Goal: Task Accomplishment & Management: Manage account settings

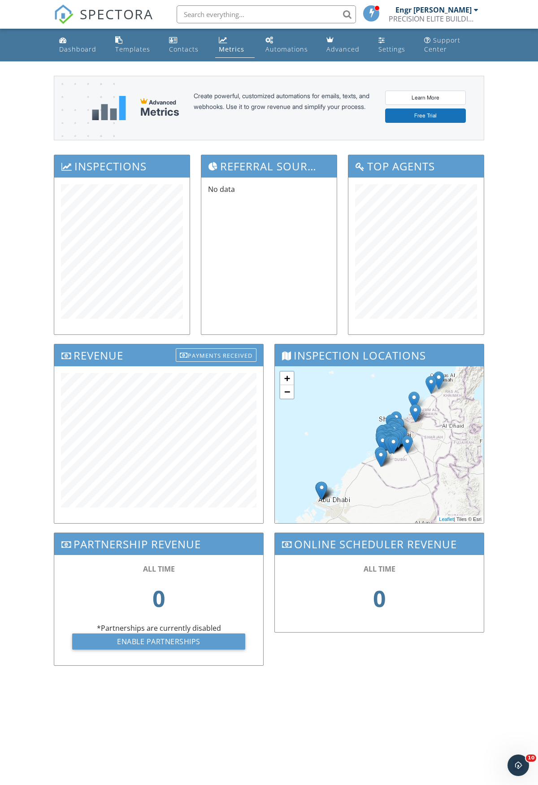
click at [78, 43] on link "Dashboard" at bounding box center [80, 45] width 49 height 26
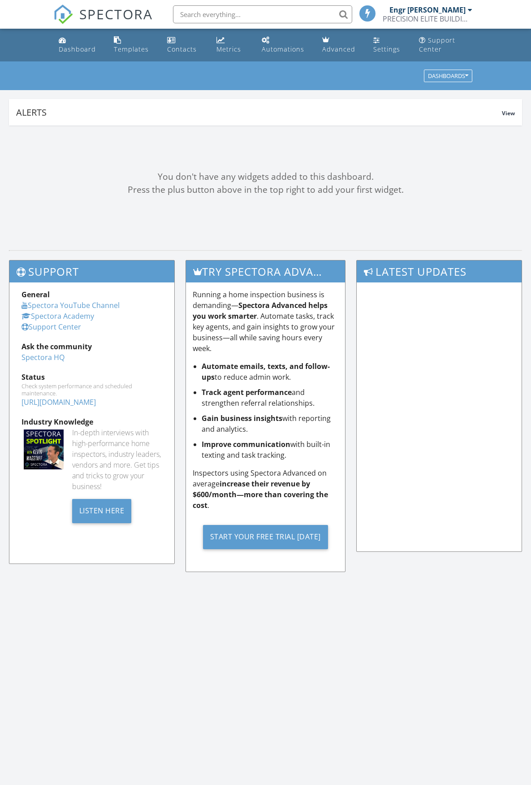
click at [217, 13] on input "text" at bounding box center [262, 14] width 179 height 18
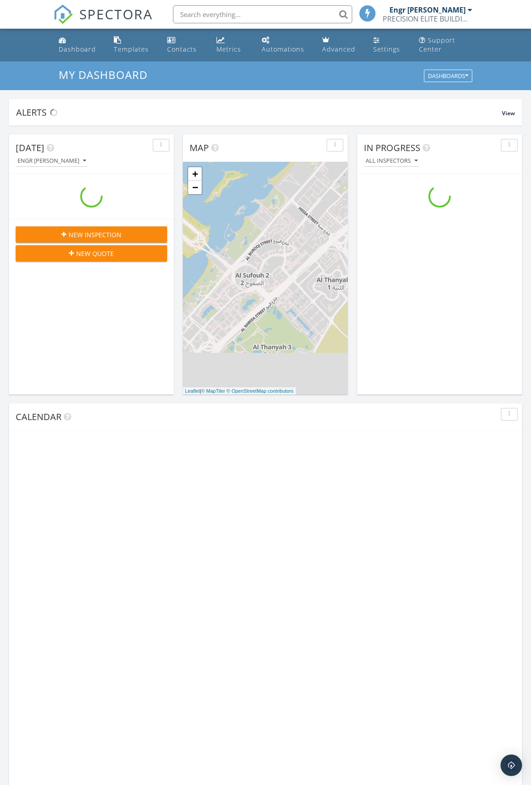
scroll to position [830, 545]
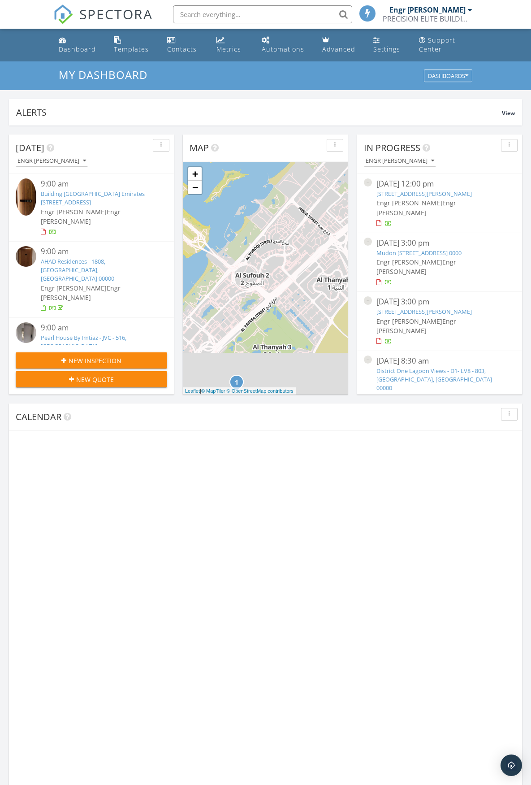
paste input "Mudon Ranim 2 - Villa 389"
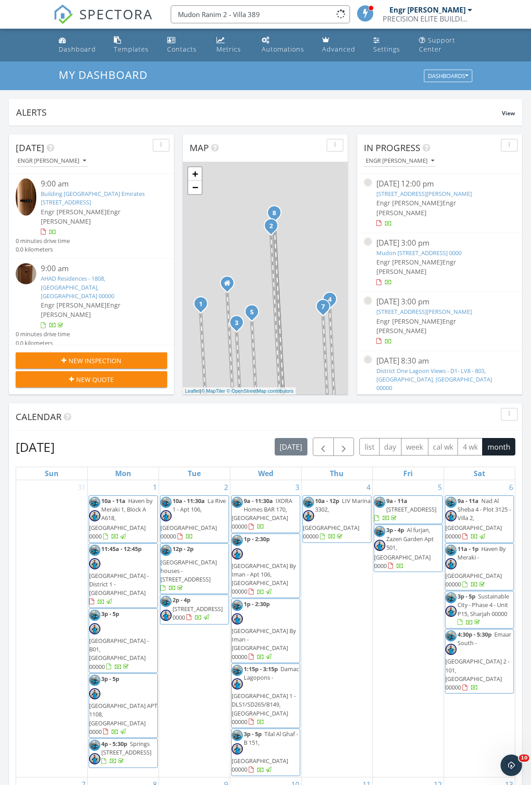
scroll to position [0, 0]
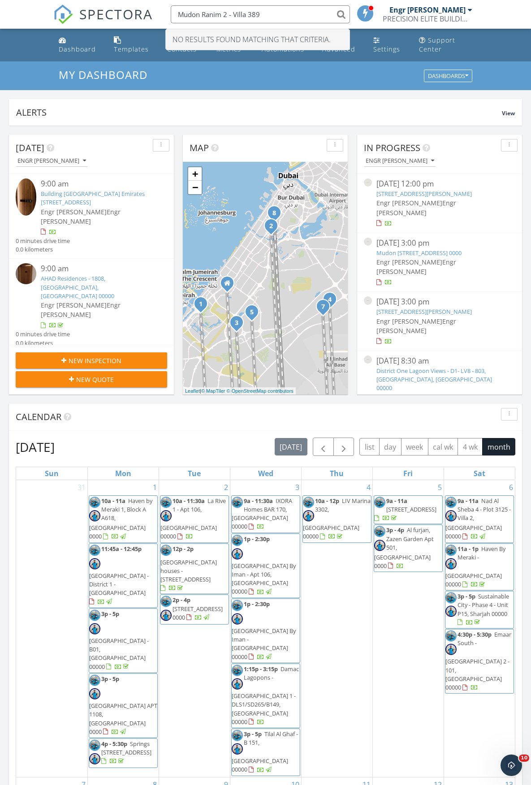
click at [232, 12] on input "Mudon Ranim 2 - Villa 389" at bounding box center [260, 14] width 179 height 18
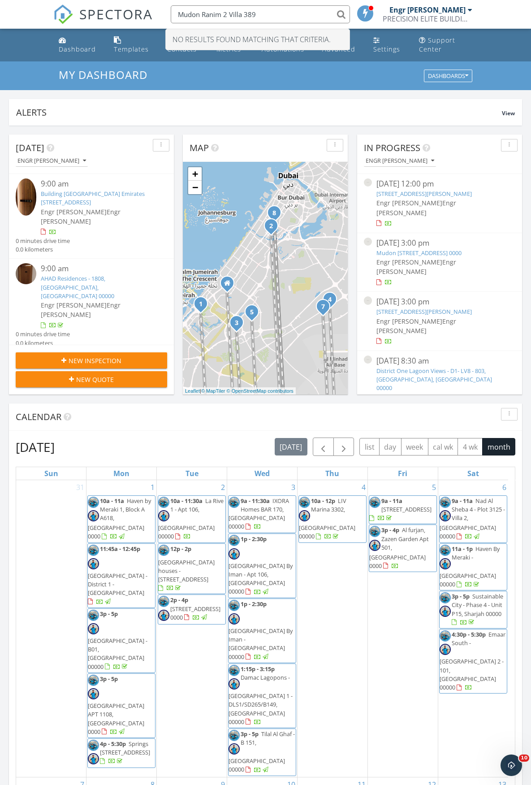
click at [230, 13] on input "Mudon Ranim 2 Villa 389" at bounding box center [260, 14] width 179 height 18
click at [240, 14] on input "Mudon Ranim 2 Villa 389" at bounding box center [260, 14] width 179 height 18
drag, startPoint x: 244, startPoint y: 16, endPoint x: 161, endPoint y: 22, distance: 83.1
click at [162, 22] on li "Mudon Ranim 2 Villa 389 No results found matching that criteria." at bounding box center [258, 14] width 192 height 29
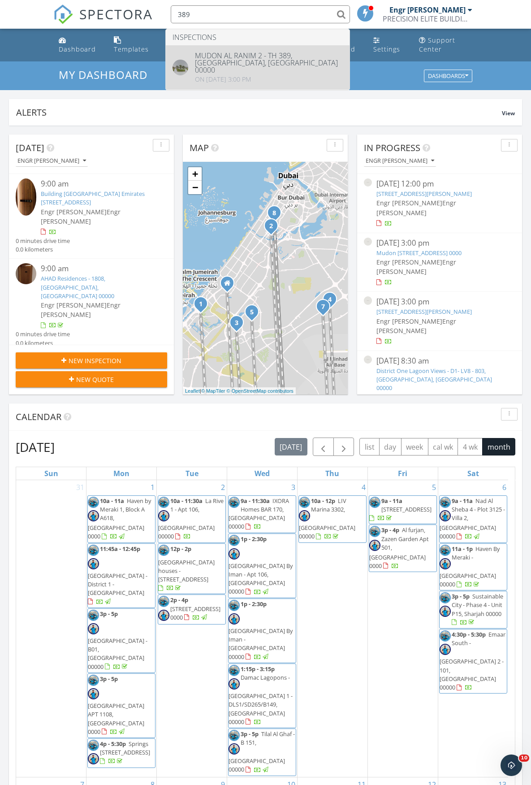
type input "389"
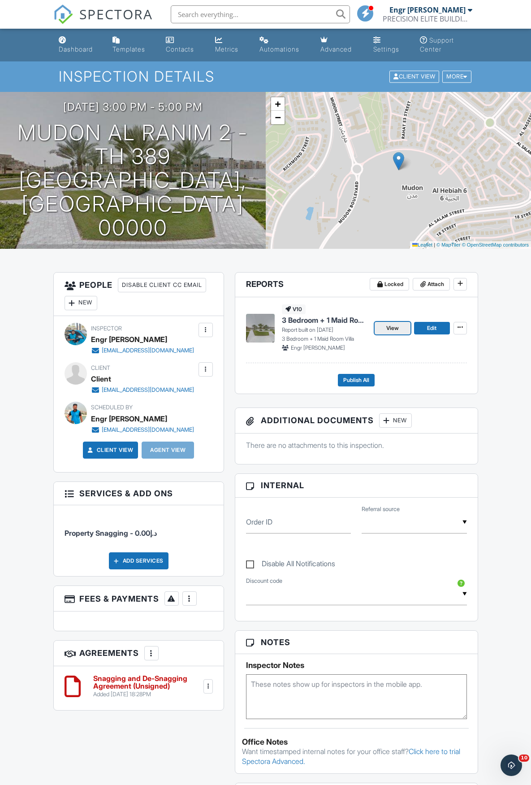
click at [393, 331] on span "View" at bounding box center [392, 328] width 13 height 9
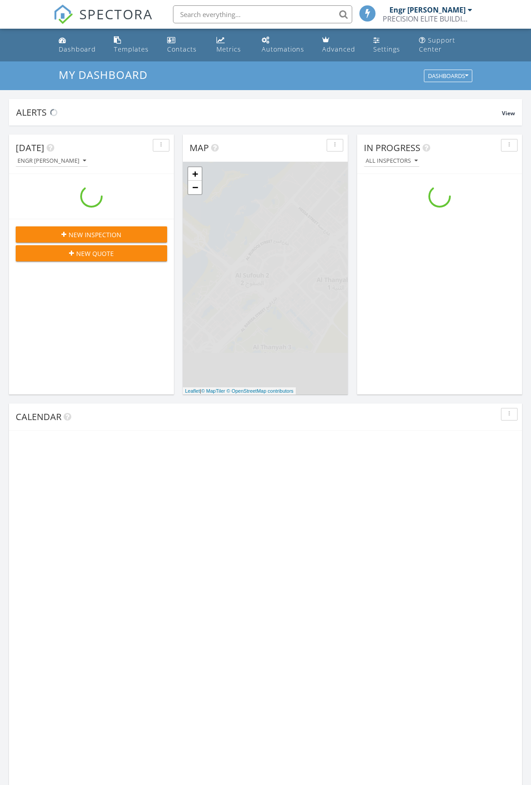
scroll to position [830, 545]
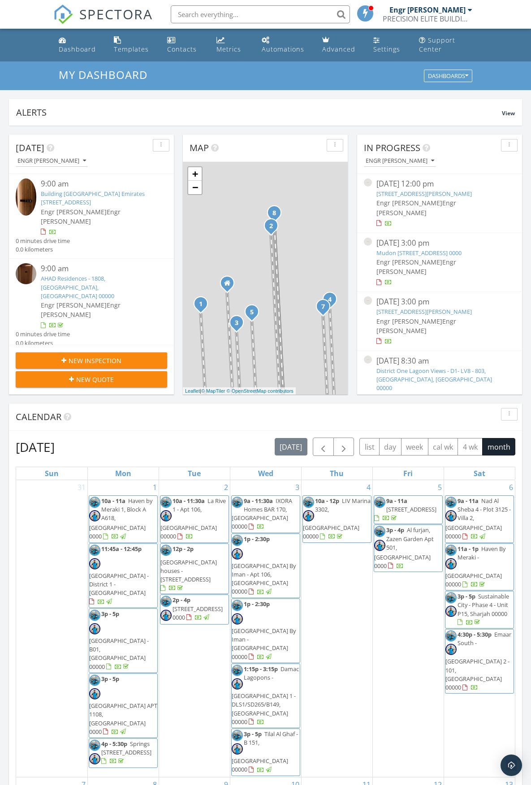
click at [305, 12] on input "text" at bounding box center [260, 14] width 179 height 18
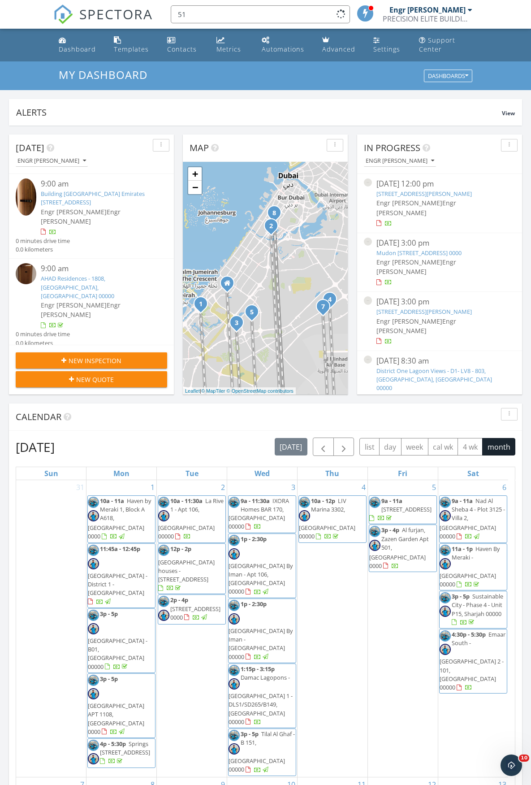
scroll to position [0, 0]
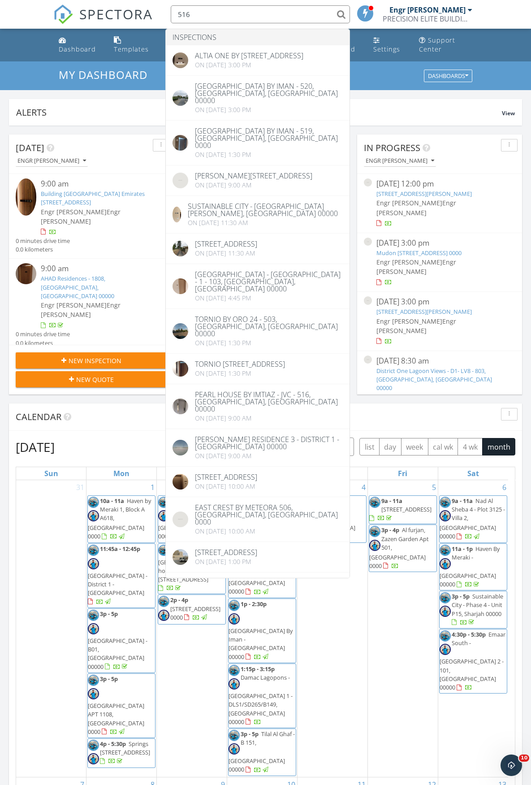
drag, startPoint x: 203, startPoint y: 9, endPoint x: 141, endPoint y: 10, distance: 62.3
click at [141, 10] on div "SPECTORA 516 Inspections Altia One By Y A S Developers 516, Dubai, Dubai 00000 …" at bounding box center [265, 14] width 425 height 29
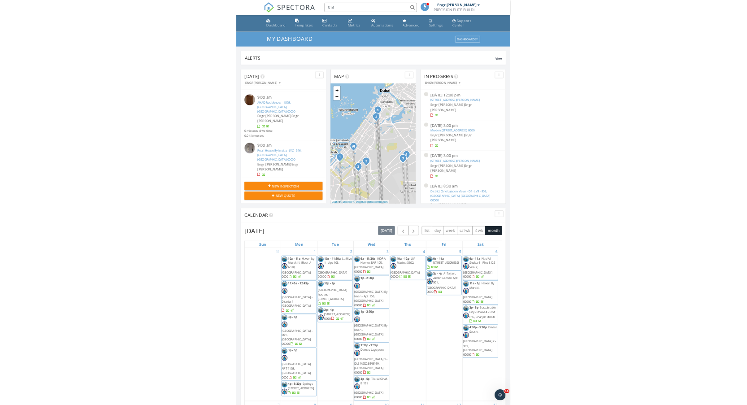
scroll to position [90, 0]
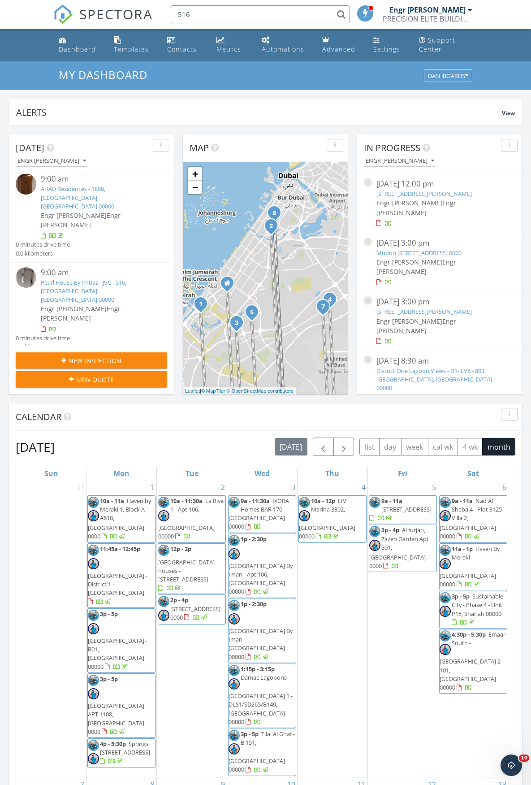
type input "516"
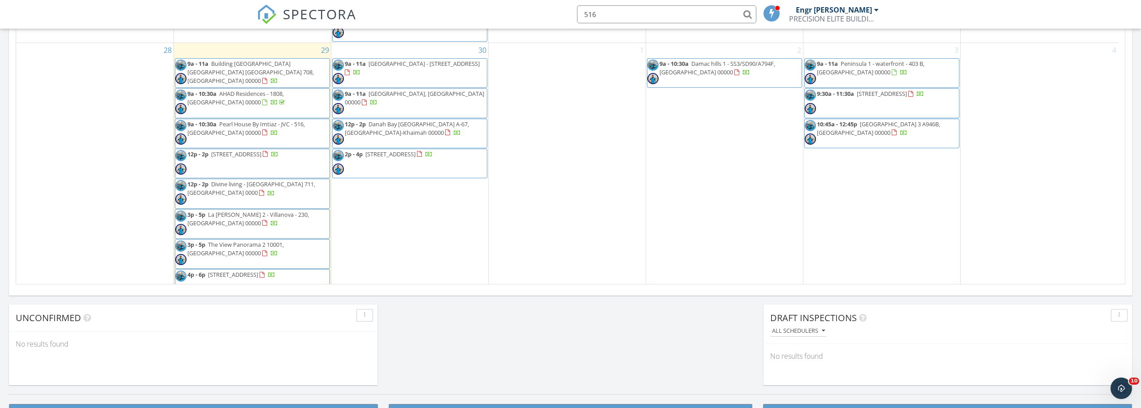
scroll to position [681, 0]
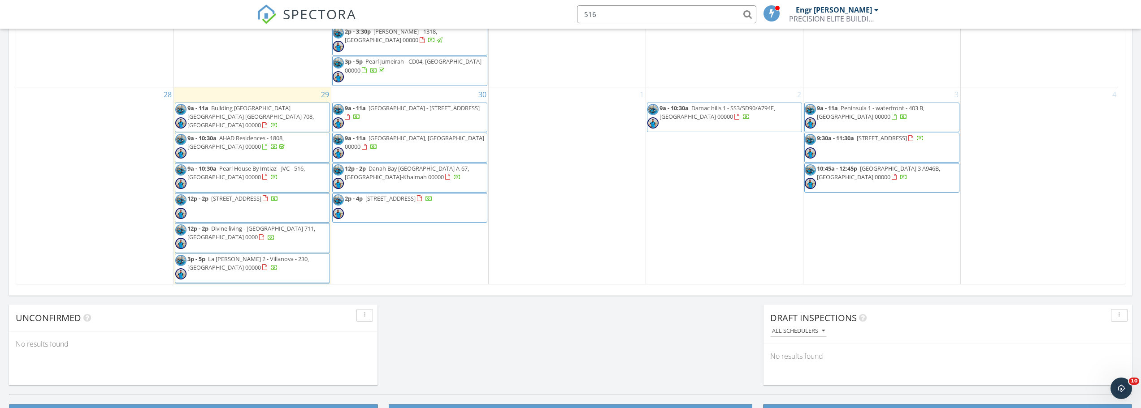
click at [531, 158] on div "1" at bounding box center [567, 215] width 157 height 257
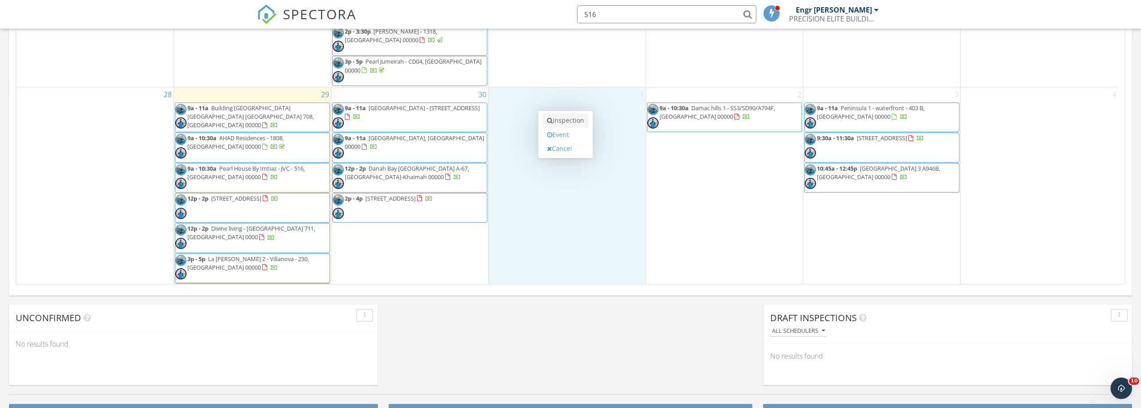
click at [531, 122] on link "Inspection" at bounding box center [565, 120] width 46 height 14
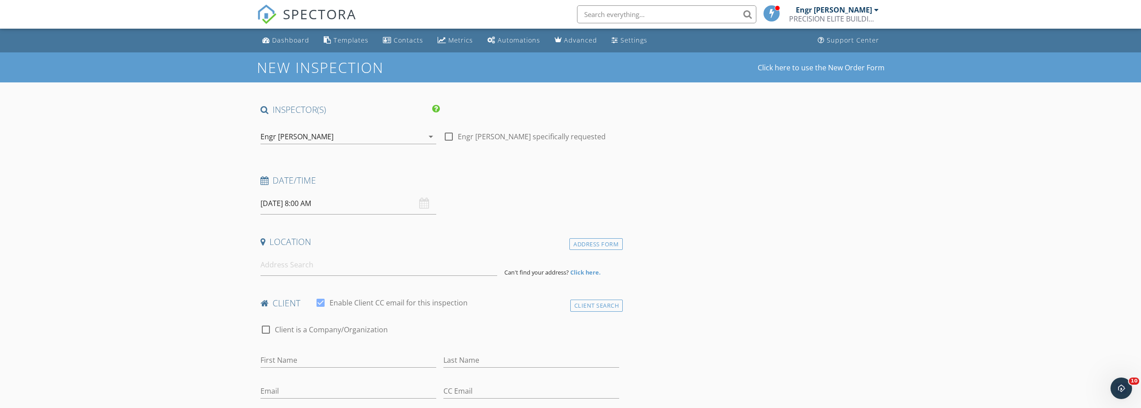
click at [376, 201] on input "[DATE] 8:00 AM" at bounding box center [348, 204] width 176 height 22
click at [395, 205] on input "[DATE] 8:00 AM" at bounding box center [348, 204] width 176 height 22
click at [299, 355] on input "08" at bounding box center [287, 357] width 55 height 18
type input "09"
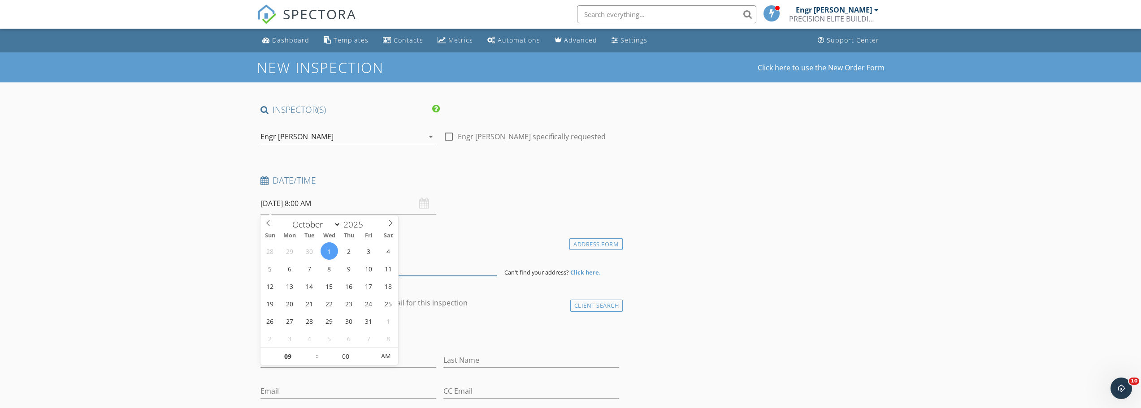
type input "[DATE] 9:00 AM"
click at [427, 257] on input at bounding box center [378, 265] width 237 height 22
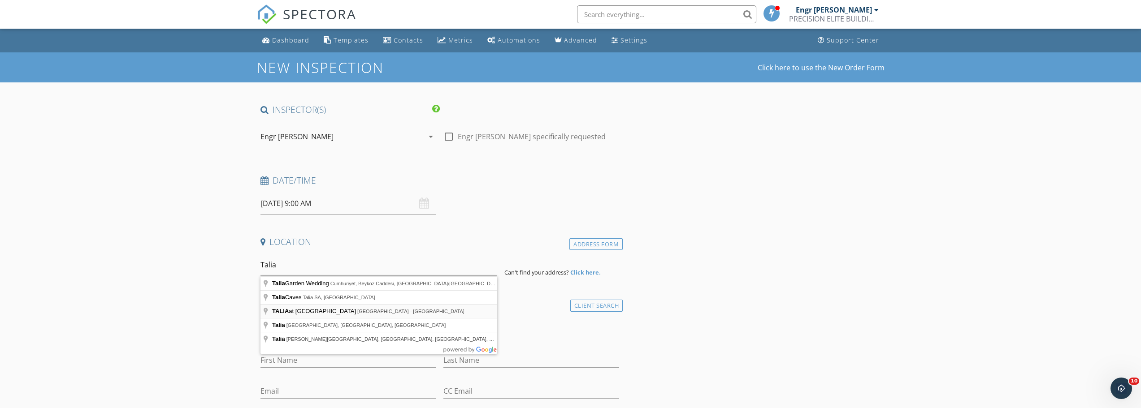
type input "TALIA at [GEOGRAPHIC_DATA] - [GEOGRAPHIC_DATA] - [GEOGRAPHIC_DATA]"
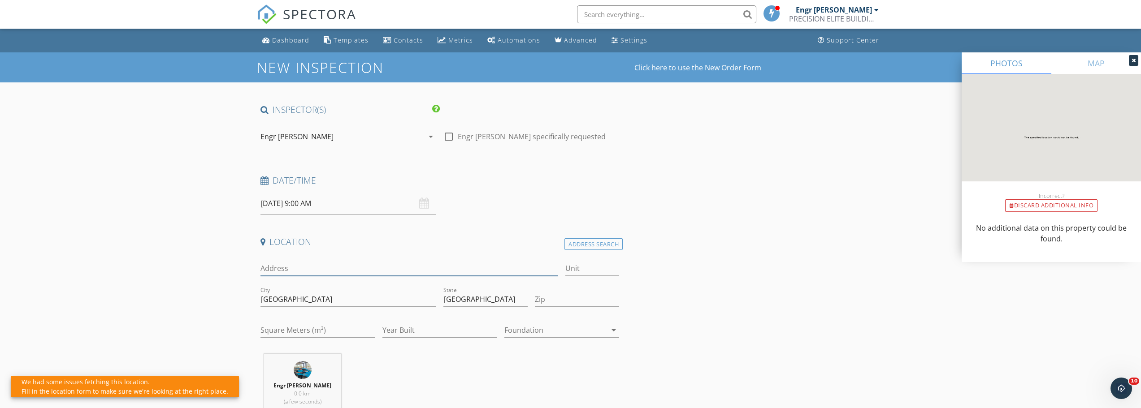
click at [296, 272] on input "Address" at bounding box center [409, 268] width 298 height 15
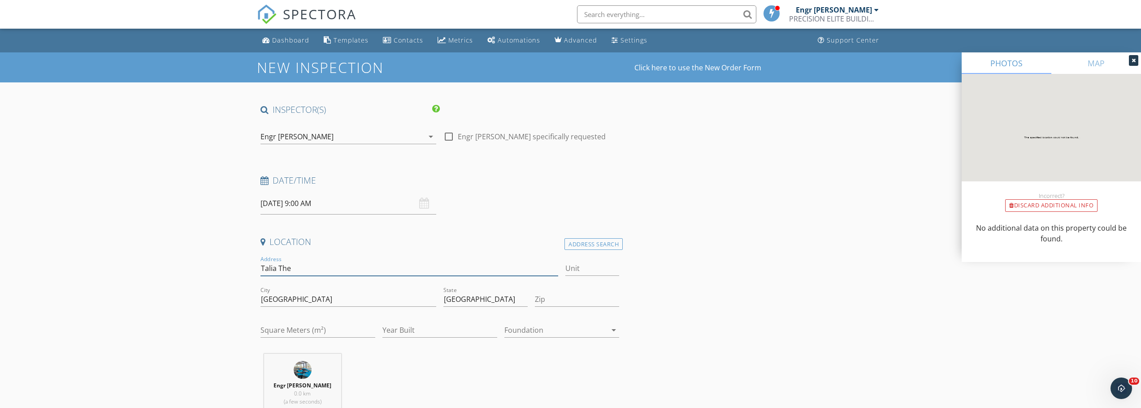
paste input "the Valley - [GEOGRAPHIC_DATA]"
type input "Talia the Valley"
click at [562, 294] on input "Zip" at bounding box center [577, 299] width 84 height 15
type input "0000"
click at [594, 273] on input "Unit" at bounding box center [592, 268] width 54 height 15
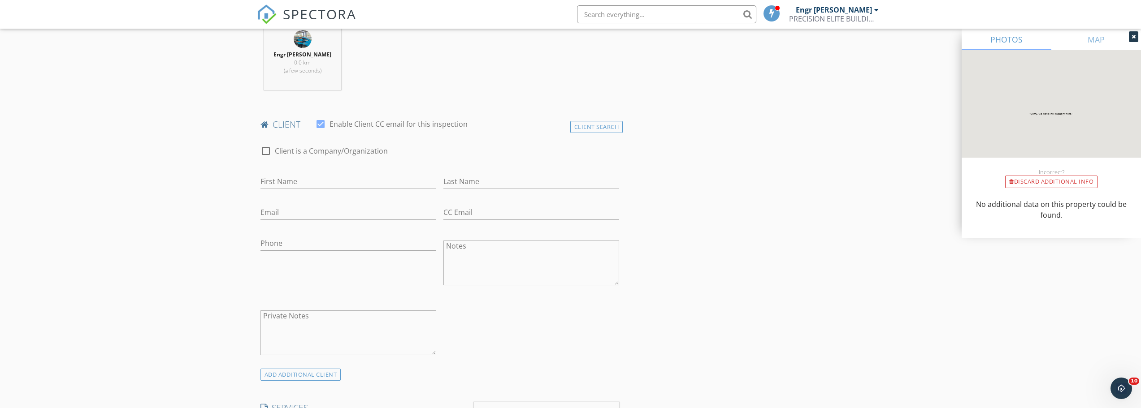
scroll to position [359, 0]
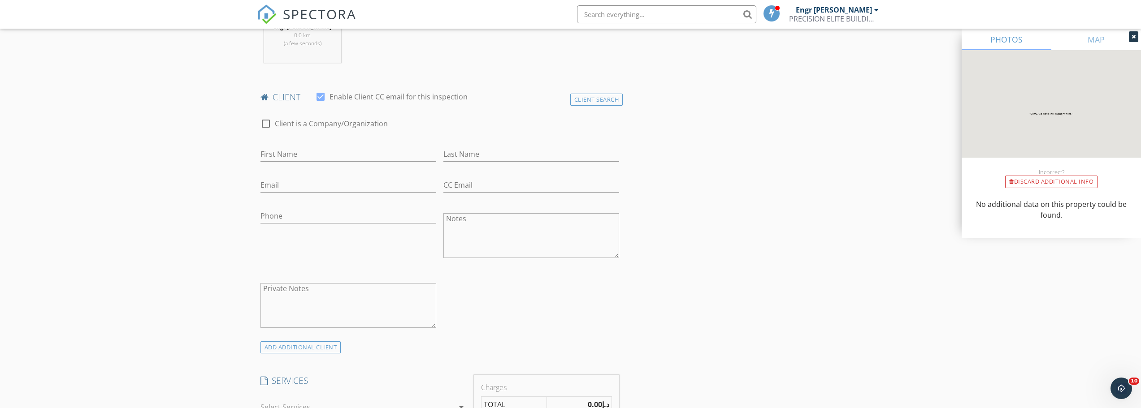
type input "V 81"
click at [303, 159] on input "First Name" at bounding box center [348, 154] width 176 height 15
click at [334, 183] on input "Email" at bounding box center [348, 185] width 176 height 15
paste input "[EMAIL_ADDRESS][DOMAIN_NAME]"
type input "[EMAIL_ADDRESS][DOMAIN_NAME]"
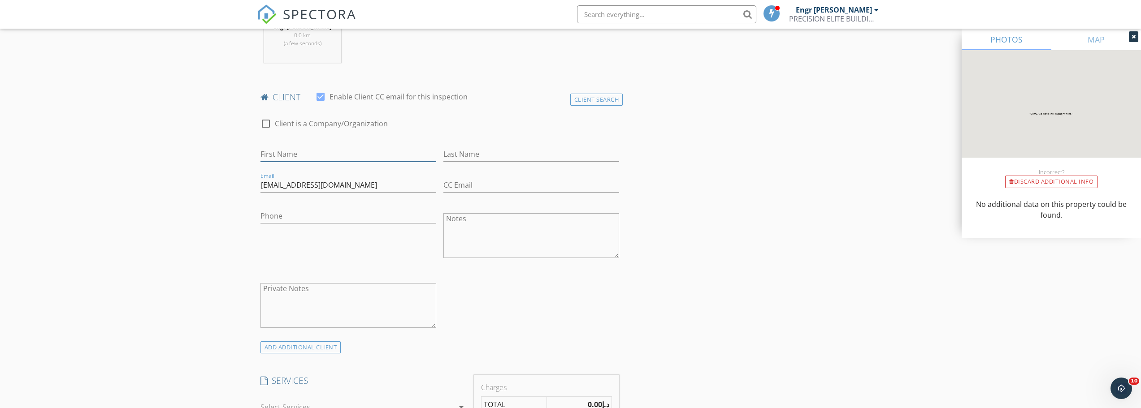
click at [314, 156] on input "First Name" at bounding box center [348, 154] width 176 height 15
paste input "[EMAIL_ADDRESS][DOMAIN_NAME]"
drag, startPoint x: 298, startPoint y: 151, endPoint x: 436, endPoint y: 163, distance: 137.7
click at [436, 163] on div "First Name paragsaikia@mhrealestate.ae" at bounding box center [348, 159] width 176 height 24
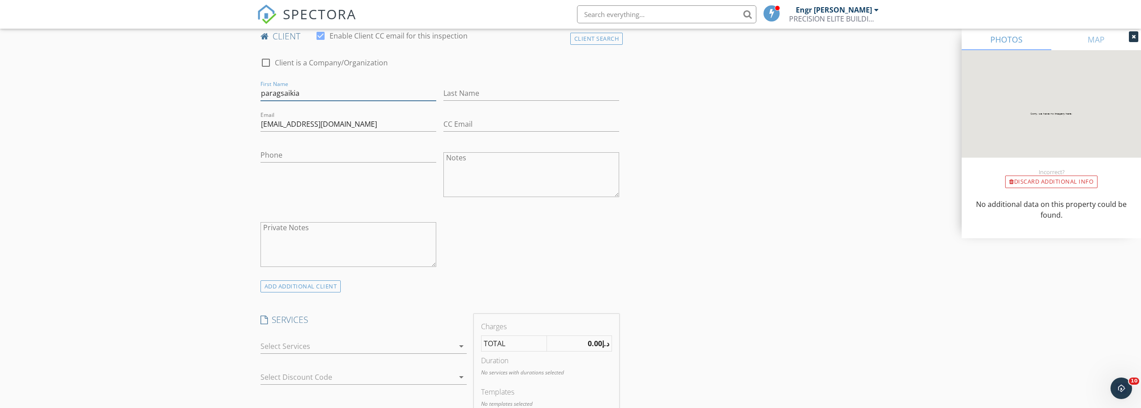
scroll to position [493, 0]
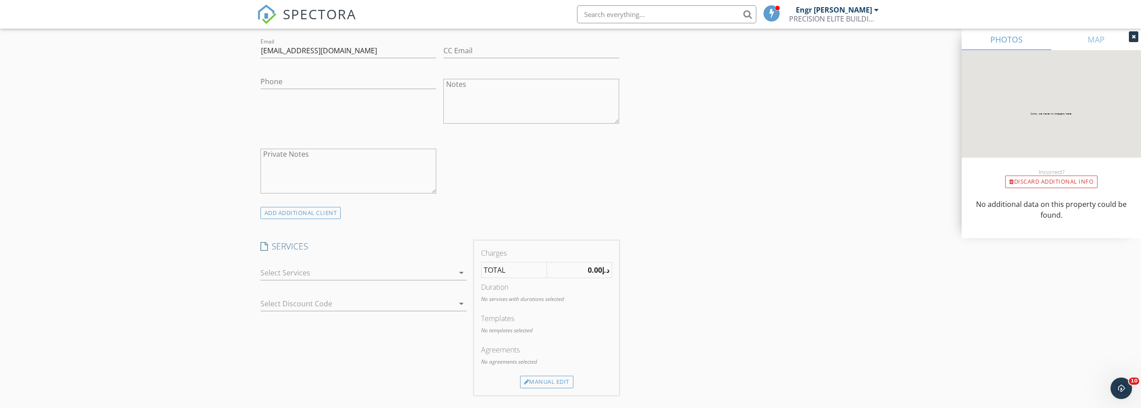
type input "paragsaikia"
click at [324, 267] on div at bounding box center [357, 273] width 194 height 14
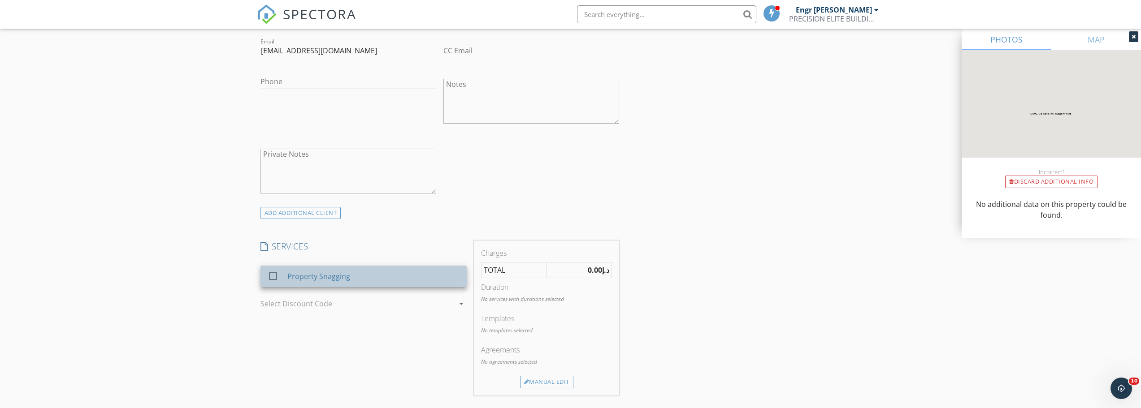
click at [324, 274] on div "Property Snagging" at bounding box center [318, 276] width 63 height 11
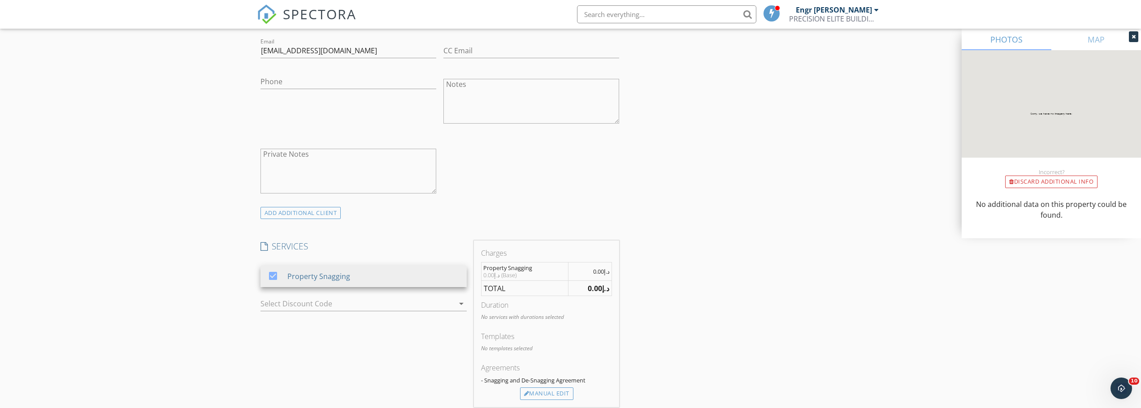
click at [325, 311] on div "Select Discount Code arrow_drop_down" at bounding box center [363, 309] width 206 height 24
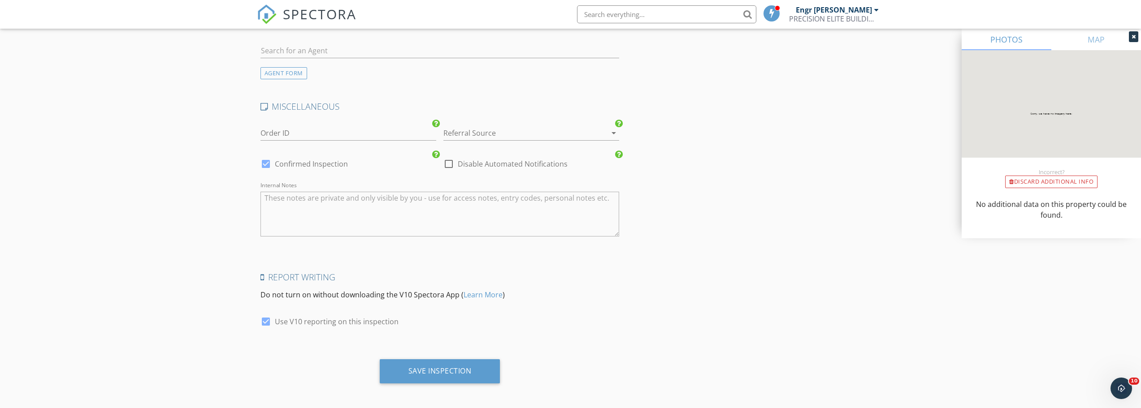
scroll to position [1167, 0]
click at [407, 365] on div "Save Inspection" at bounding box center [440, 368] width 121 height 24
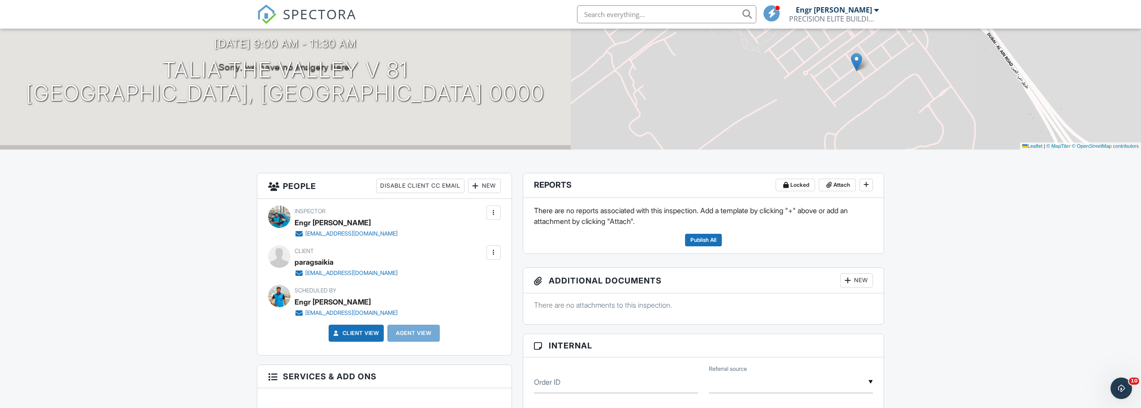
click at [357, 325] on div "Client View" at bounding box center [357, 333] width 56 height 17
click at [358, 333] on link "Client View" at bounding box center [356, 333] width 48 height 9
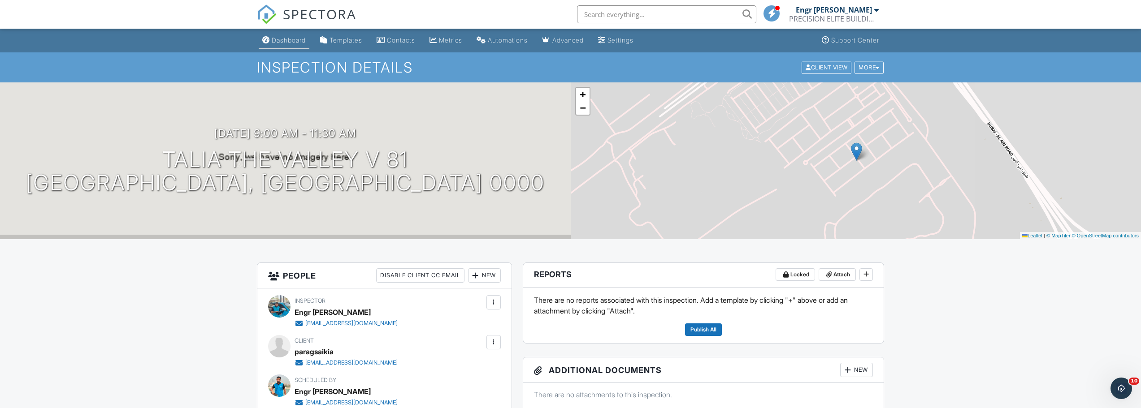
click at [267, 44] on link "Dashboard" at bounding box center [284, 40] width 51 height 17
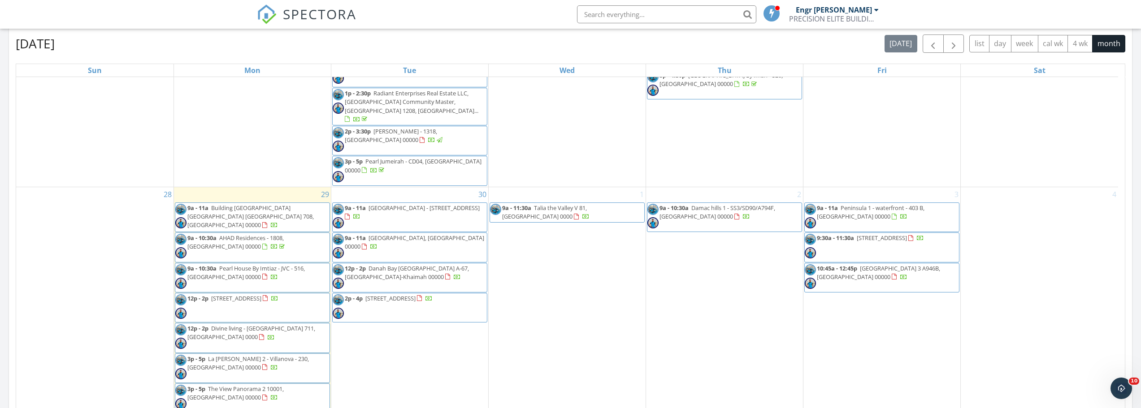
scroll to position [725, 0]
click at [247, 294] on span "12p - 2p Aldea Courtyard 10 7, Dubai 00000" at bounding box center [226, 307] width 103 height 27
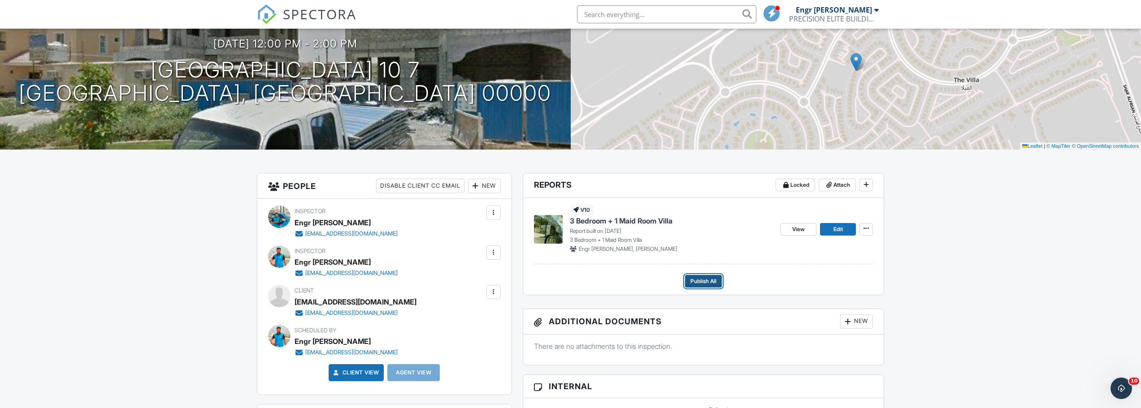
click at [702, 282] on span "Publish All" at bounding box center [703, 281] width 26 height 9
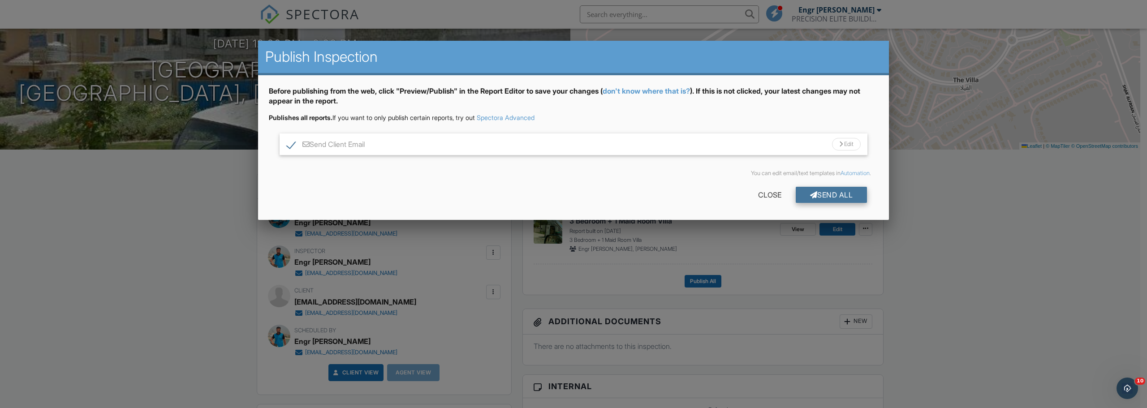
click at [815, 191] on div "Send All" at bounding box center [832, 195] width 72 height 16
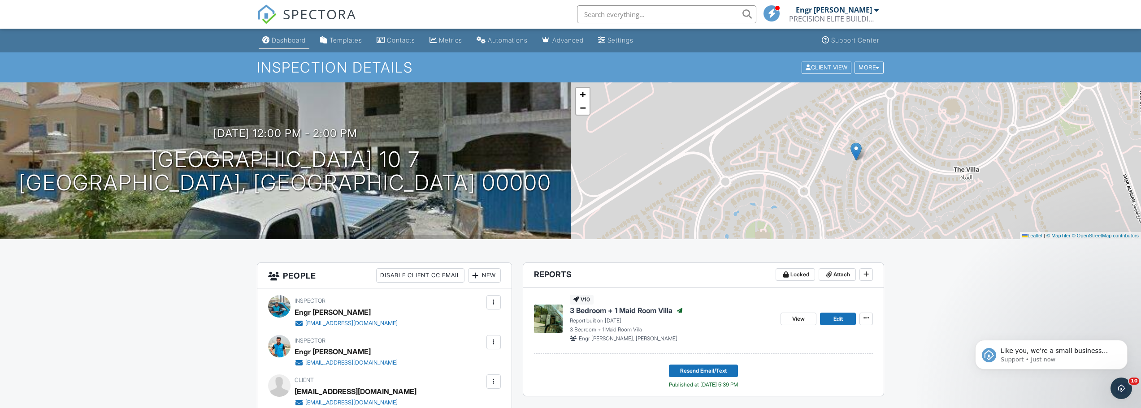
click at [270, 39] on link "Dashboard" at bounding box center [284, 40] width 51 height 17
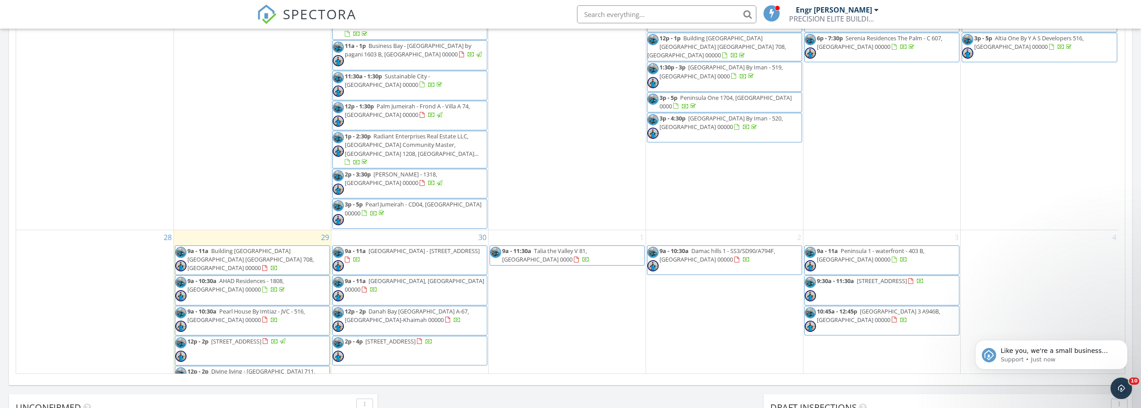
scroll to position [725, 0]
